Goal: Transaction & Acquisition: Book appointment/travel/reservation

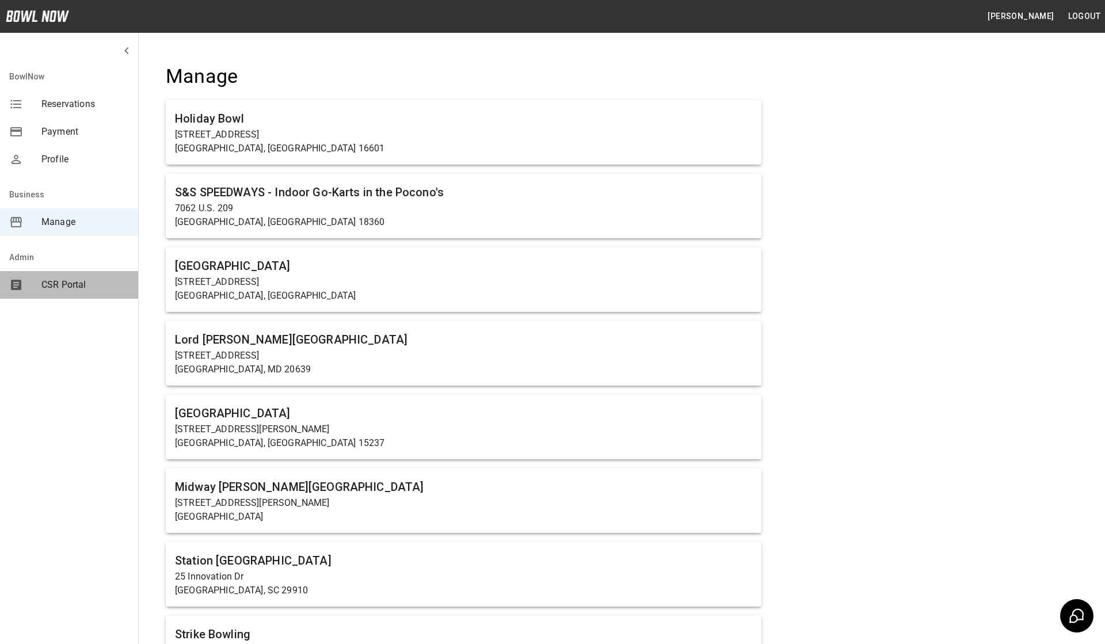
click at [58, 294] on div "CSR Portal" at bounding box center [69, 285] width 138 height 28
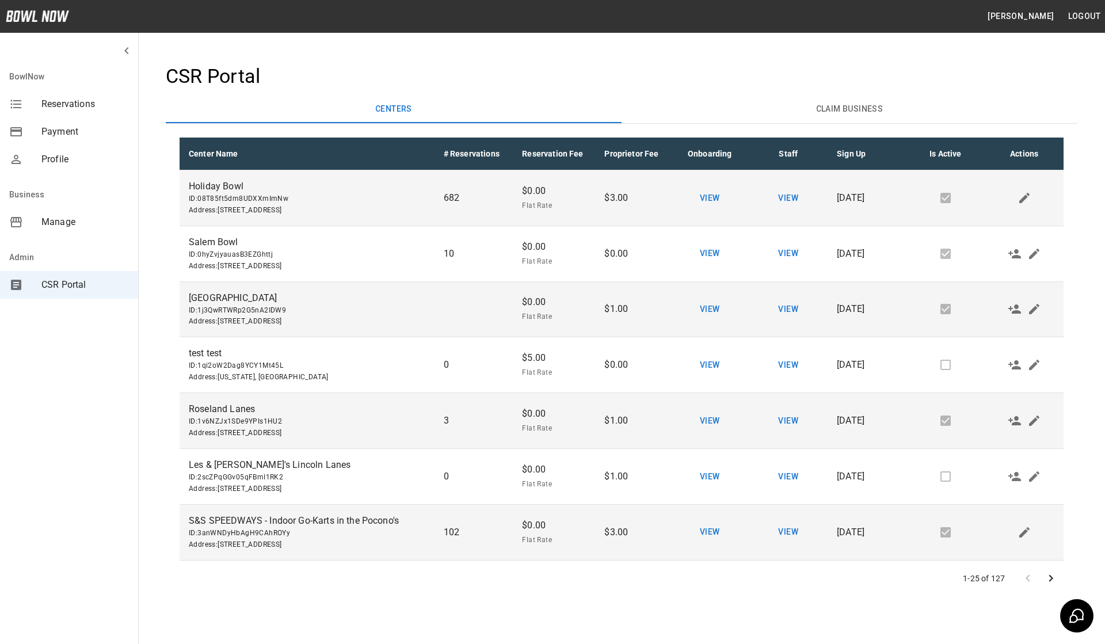
click at [1051, 575] on icon "Go to next page" at bounding box center [1051, 579] width 14 height 14
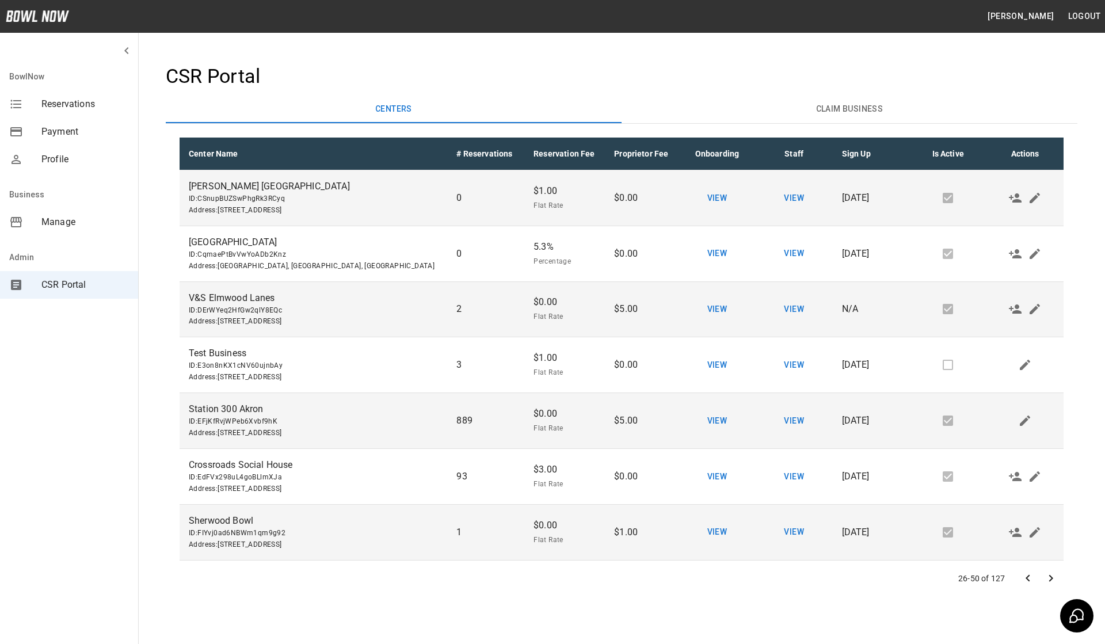
scroll to position [1000, 0]
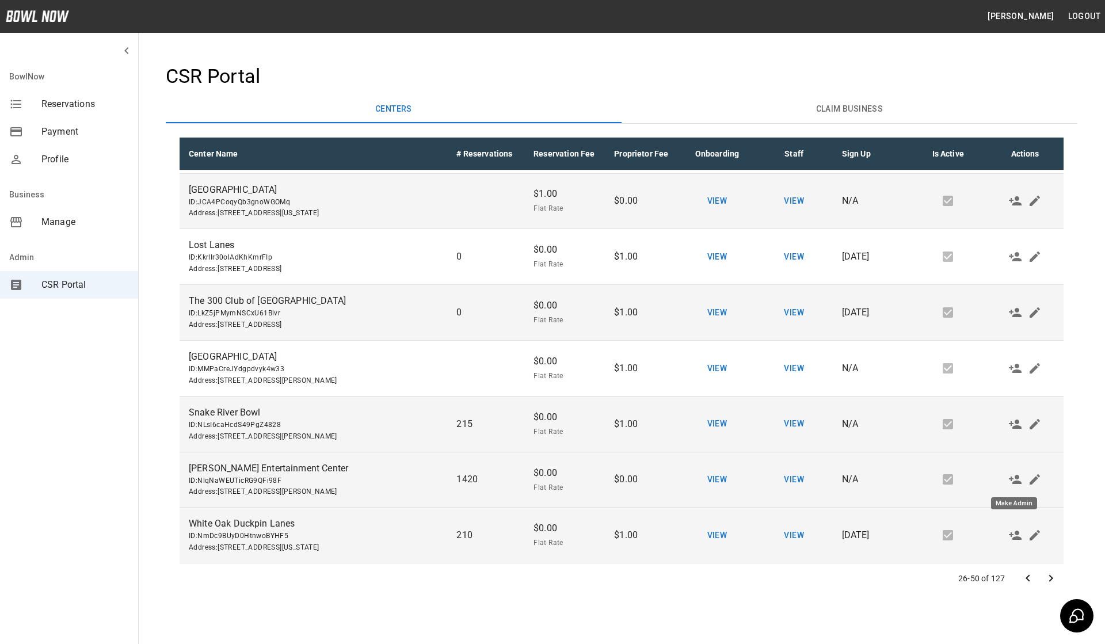
click at [1013, 475] on icon "Make Admin" at bounding box center [1015, 480] width 14 height 14
click at [58, 223] on span "Manage" at bounding box center [84, 222] width 87 height 14
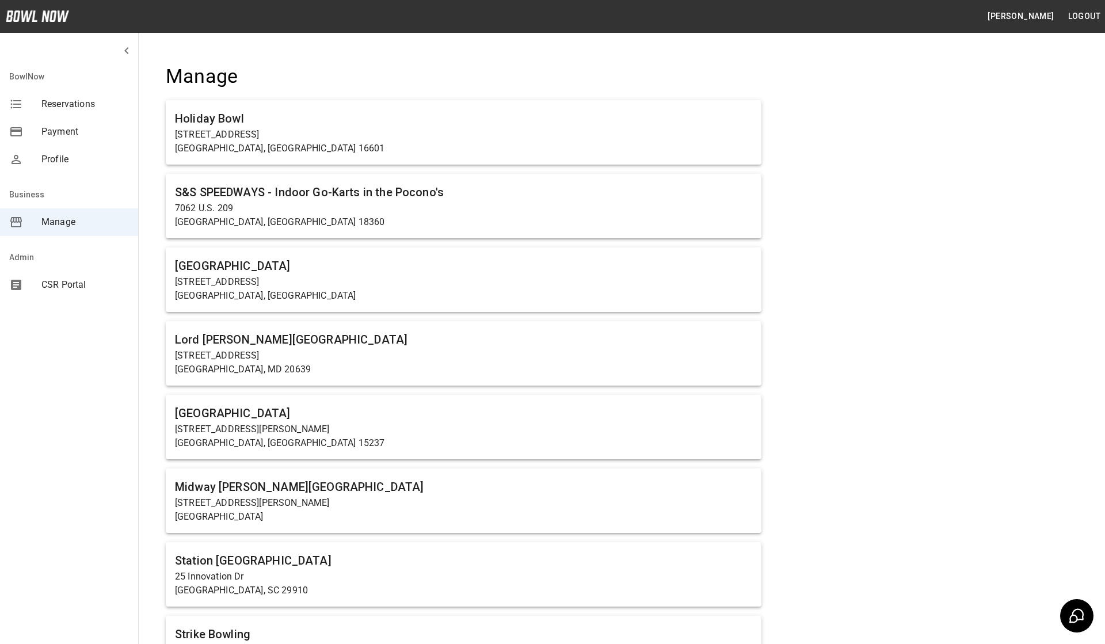
scroll to position [961, 0]
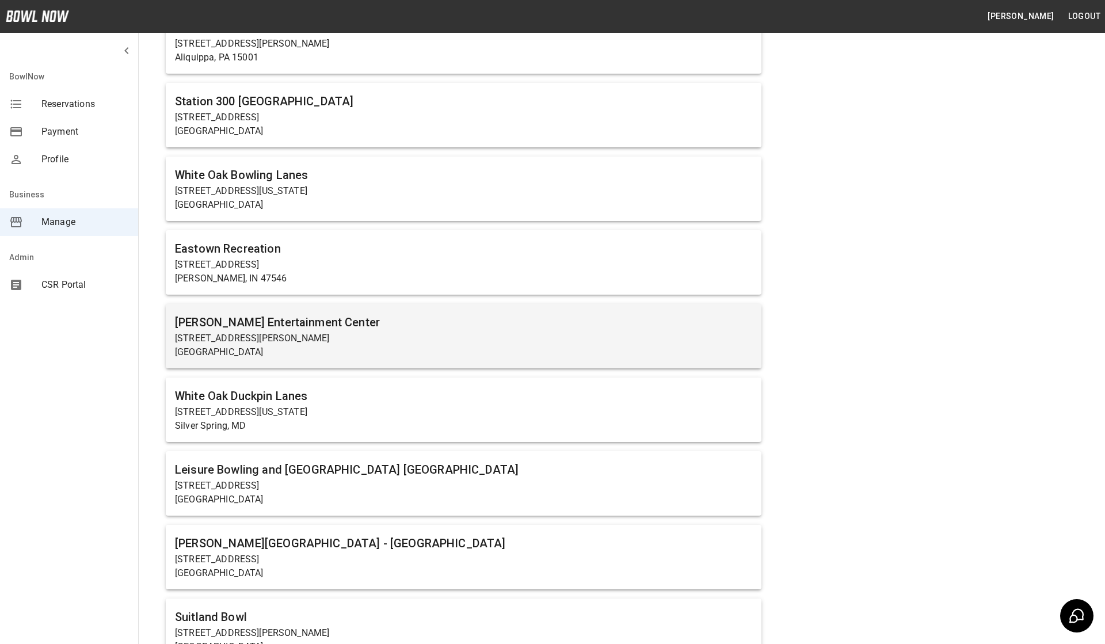
click at [395, 344] on p "[STREET_ADDRESS][PERSON_NAME]" at bounding box center [463, 339] width 577 height 14
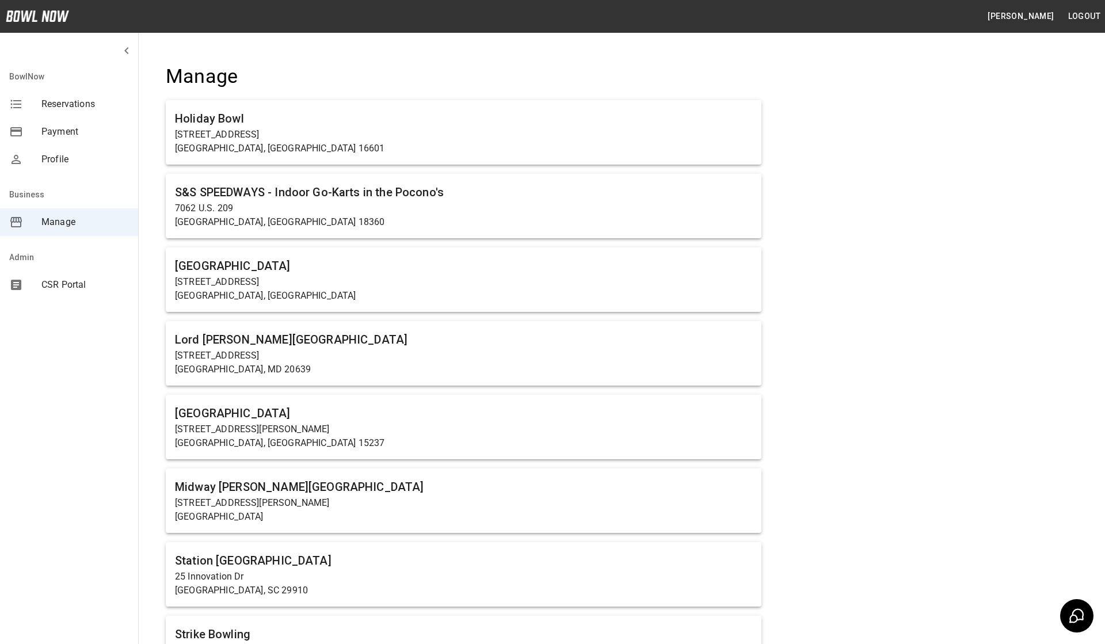
click at [1079, 21] on button "Logout" at bounding box center [1084, 16] width 41 height 21
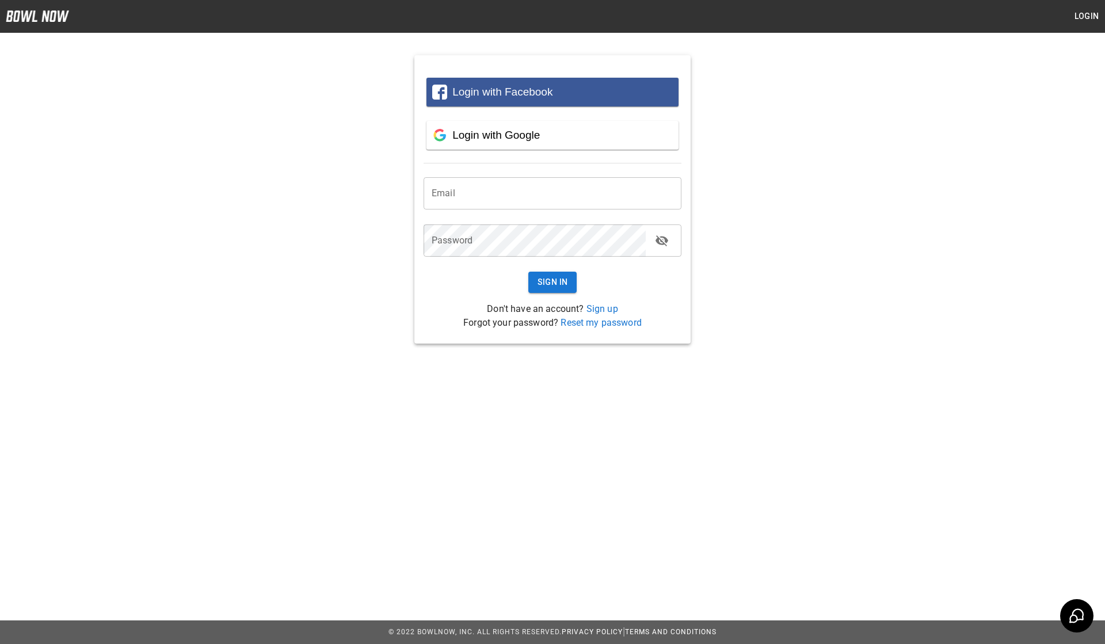
click at [567, 188] on input "email" at bounding box center [553, 193] width 258 height 32
type input "**********"
click at [548, 277] on button "Sign In" at bounding box center [552, 282] width 49 height 21
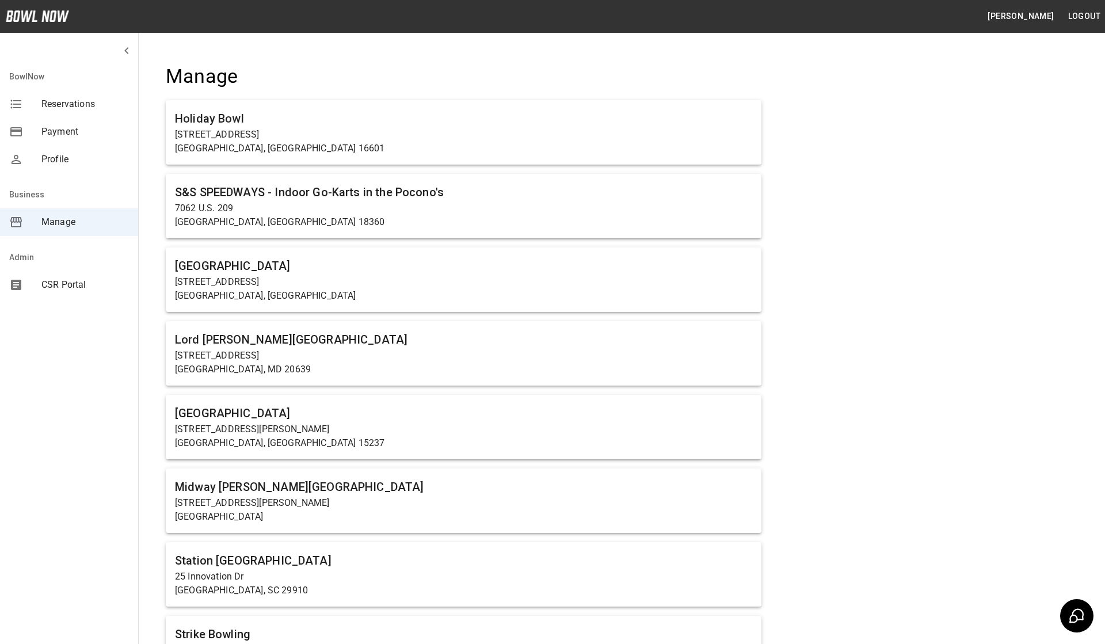
scroll to position [961, 0]
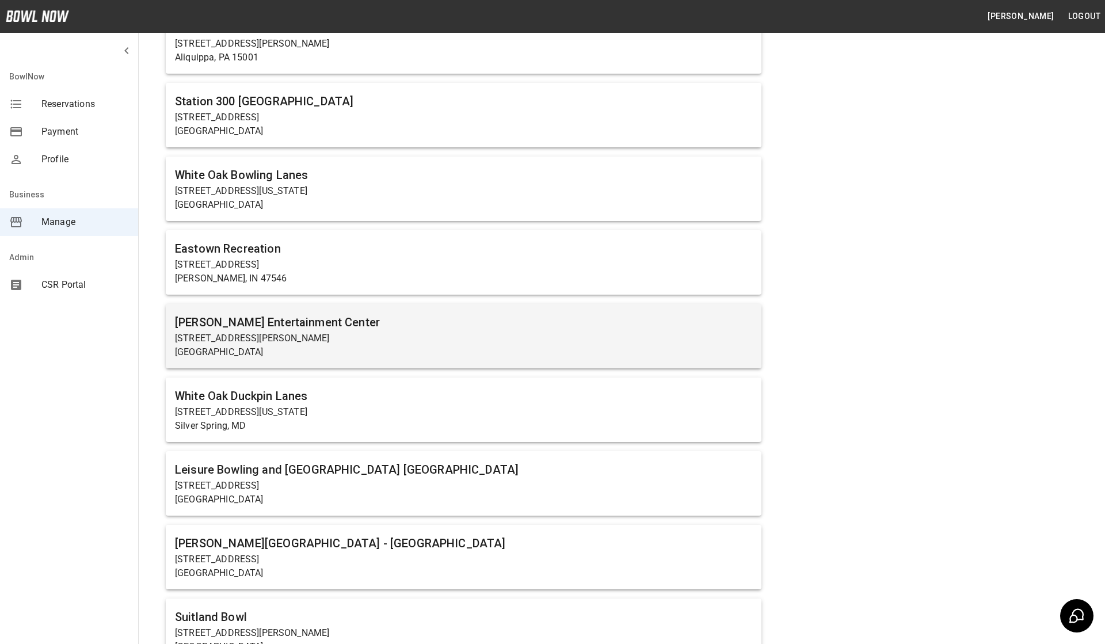
click at [454, 316] on h6 "[PERSON_NAME] Entertainment Center" at bounding box center [463, 322] width 577 height 18
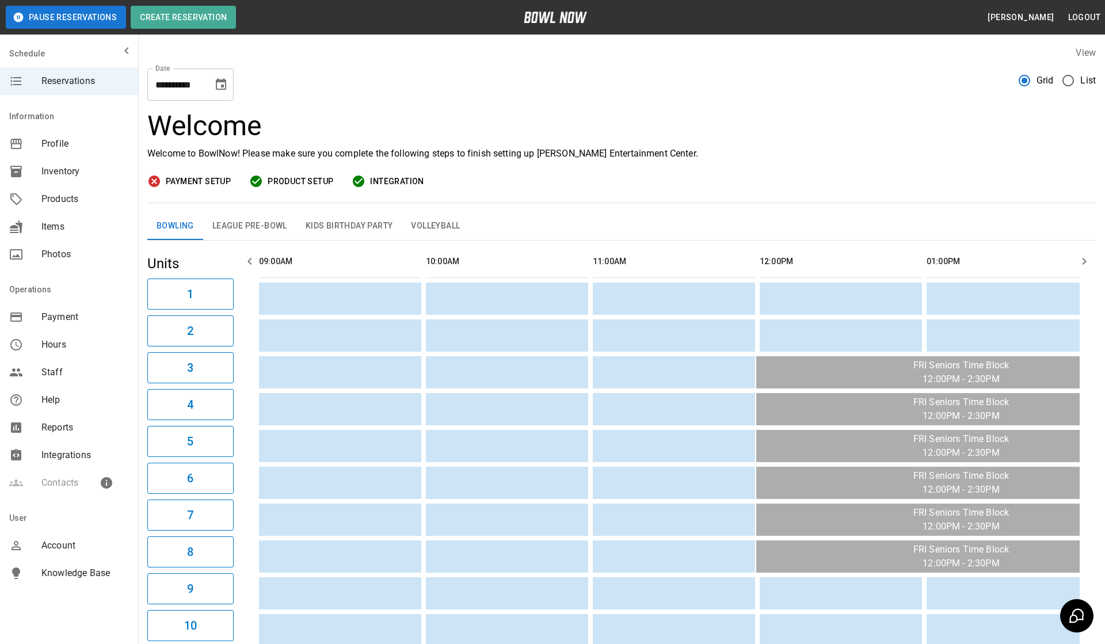
scroll to position [0, 1335]
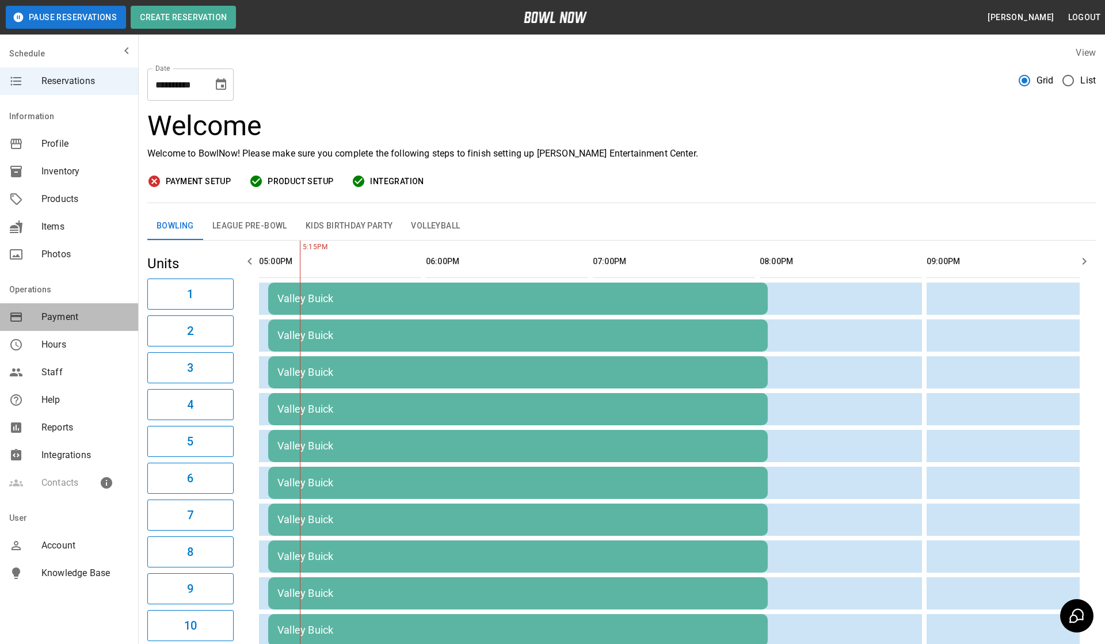
click at [79, 309] on div "Payment" at bounding box center [69, 317] width 138 height 28
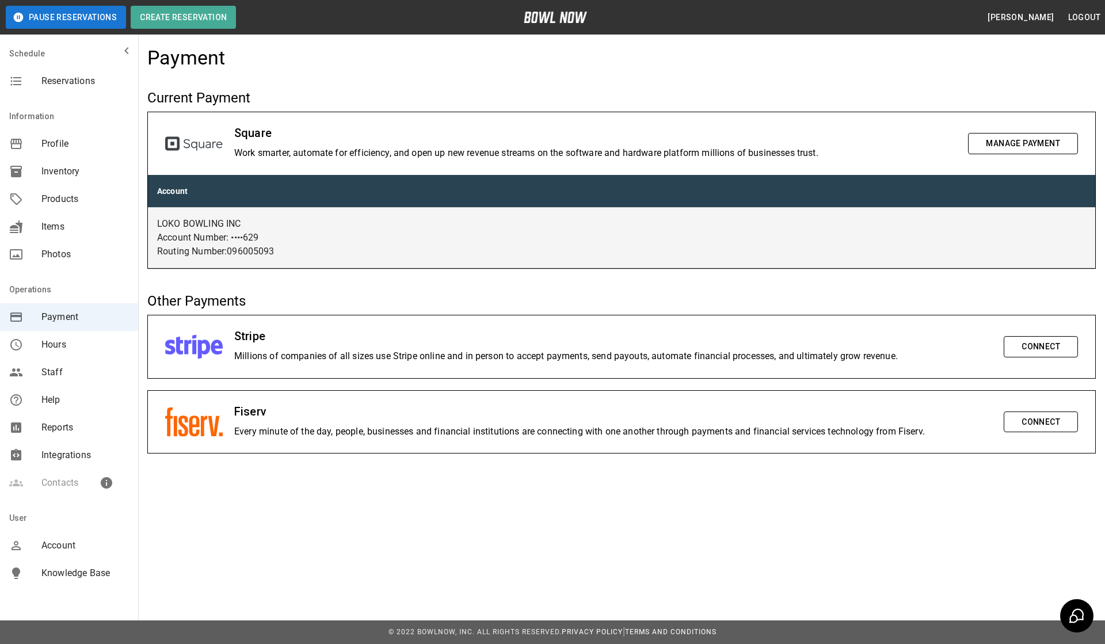
click at [711, 98] on h5 "Current Payment" at bounding box center [621, 98] width 949 height 18
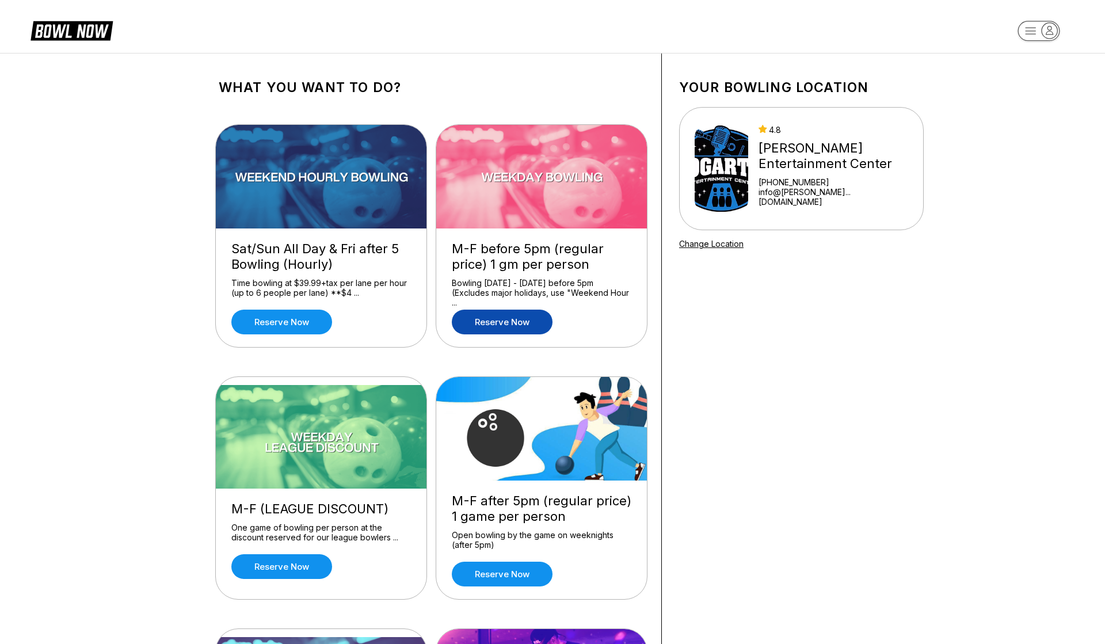
click at [516, 315] on link "Reserve now" at bounding box center [502, 322] width 101 height 25
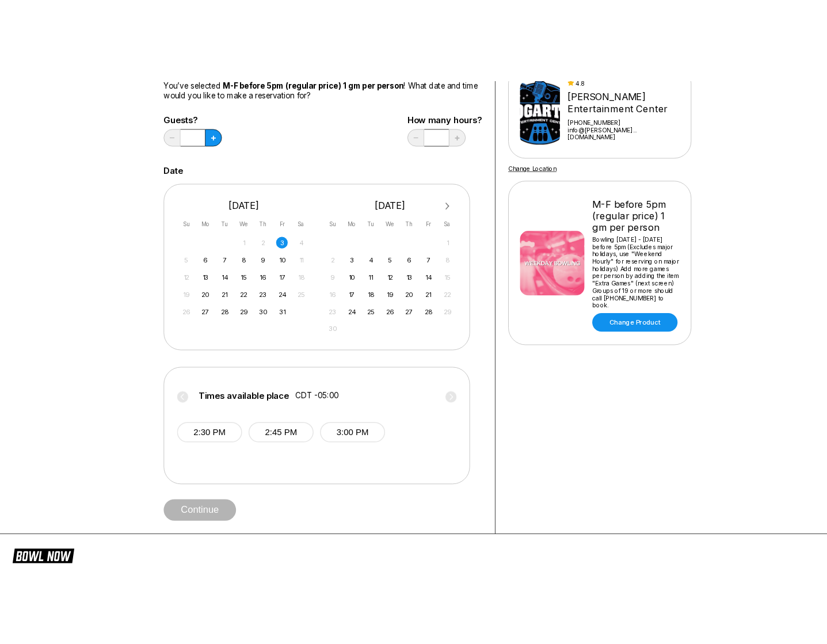
scroll to position [233, 0]
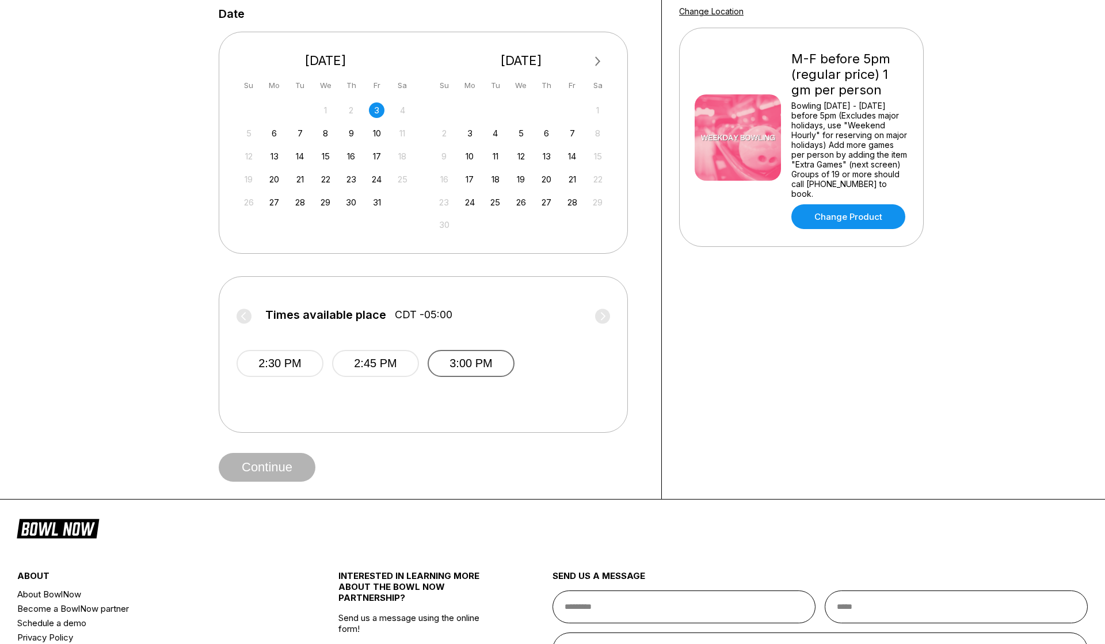
click at [457, 356] on button "3:00 PM" at bounding box center [471, 363] width 87 height 27
click at [293, 455] on button "Continue" at bounding box center [267, 467] width 97 height 29
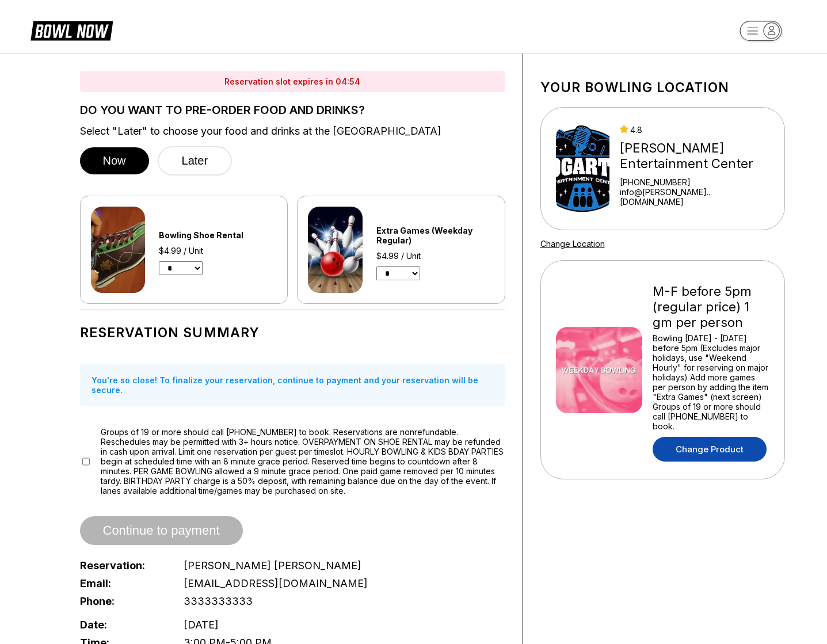
click at [702, 438] on link "Change Product" at bounding box center [710, 449] width 114 height 25
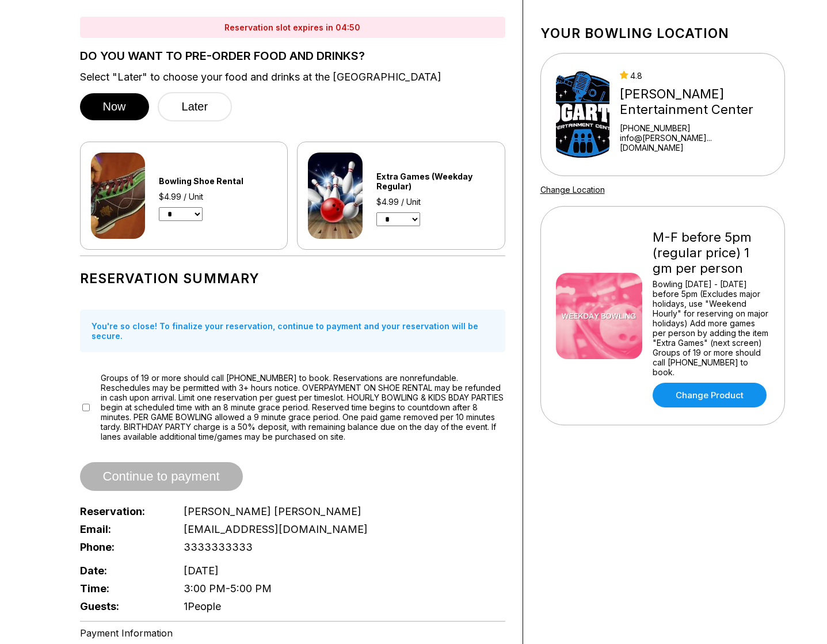
scroll to position [56, 0]
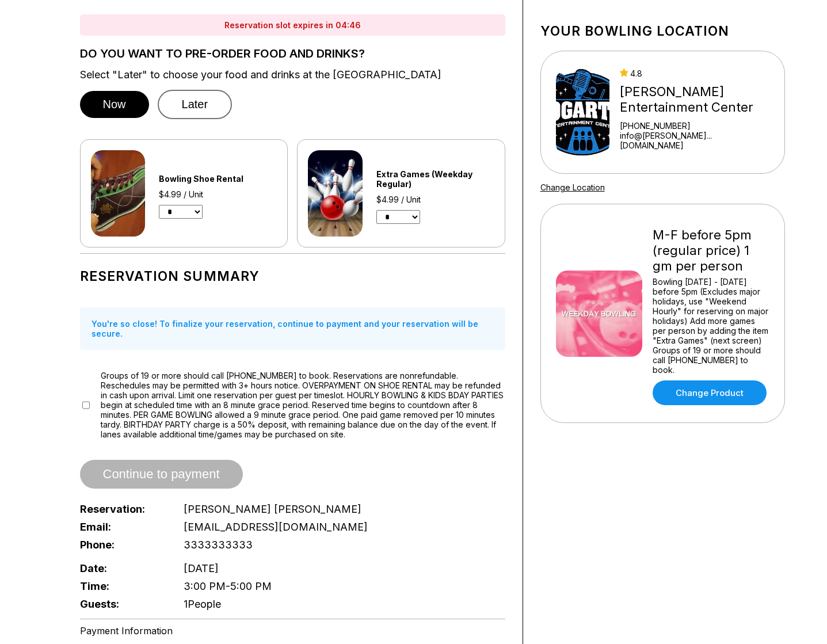
click at [192, 94] on button "Later" at bounding box center [195, 104] width 75 height 29
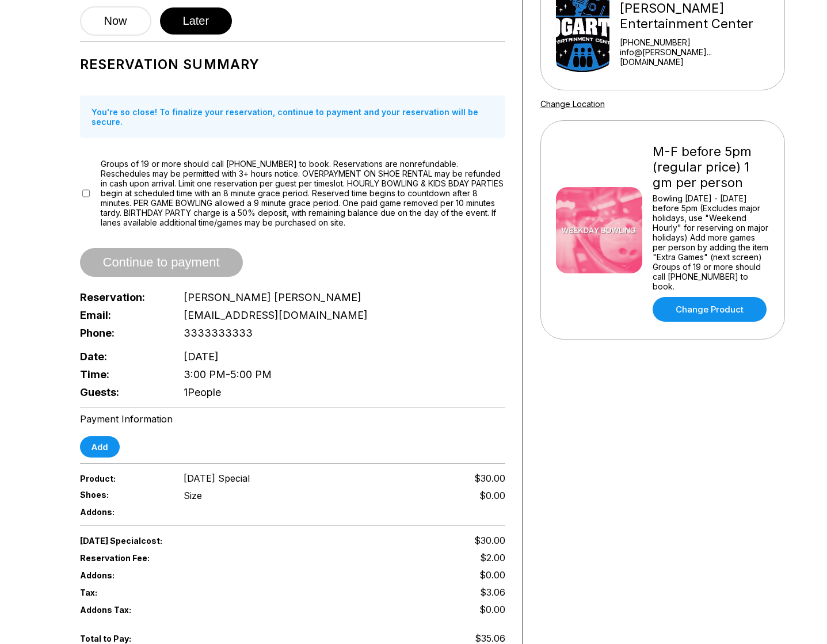
scroll to position [170, 0]
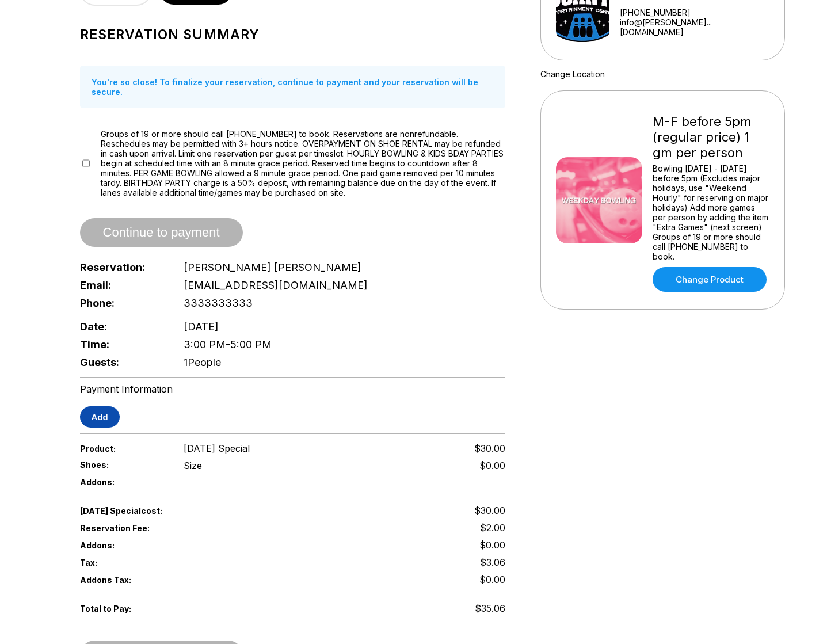
click at [103, 406] on button "Add" at bounding box center [100, 416] width 40 height 21
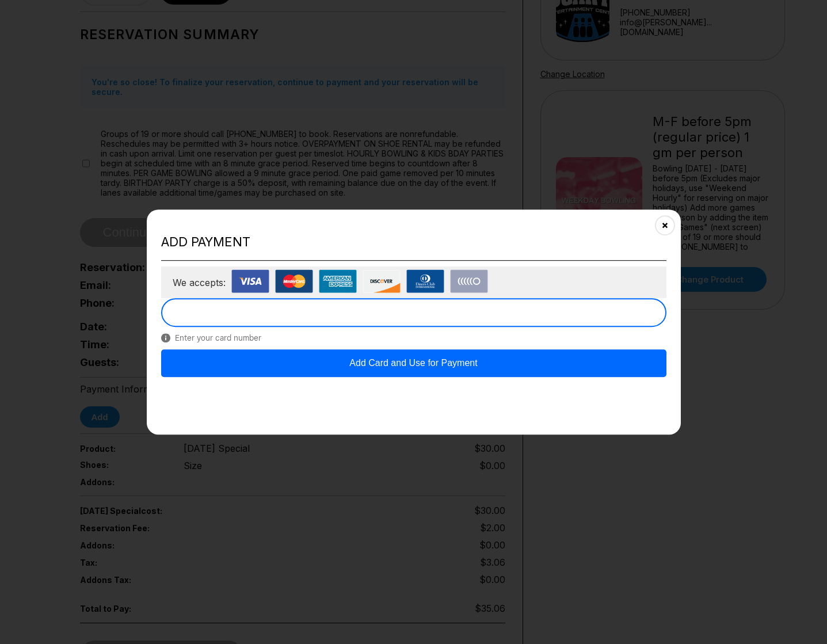
click at [379, 240] on h2 "Add payment" at bounding box center [413, 242] width 505 height 16
click at [330, 238] on h2 "Add payment" at bounding box center [413, 242] width 505 height 16
